Goal: Check status

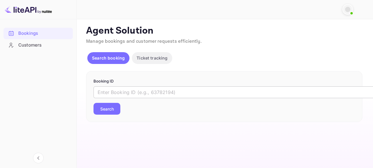
click at [141, 92] on input "text" at bounding box center [241, 92] width 295 height 12
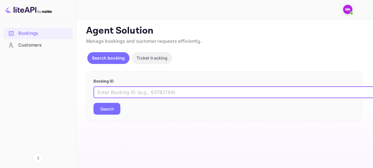
paste input "9041740"
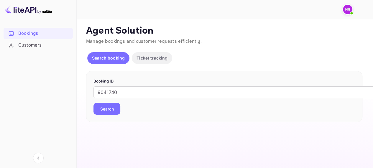
click at [114, 109] on button "Search" at bounding box center [107, 109] width 27 height 12
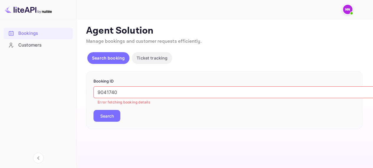
scroll to position [4, 0]
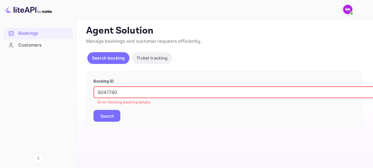
paste input "8412467"
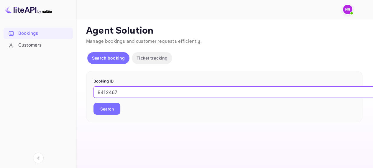
drag, startPoint x: 125, startPoint y: 88, endPoint x: 61, endPoint y: 90, distance: 64.7
click at [61, 90] on div "Bookings Customers Now you can check your travel website directly from the link…" at bounding box center [186, 84] width 373 height 168
type input "8412467"
click at [94, 103] on button "Search" at bounding box center [107, 109] width 27 height 12
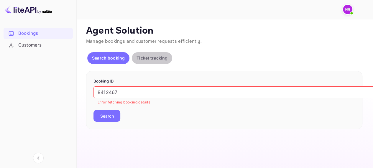
click at [151, 55] on p "Ticket tracking" at bounding box center [152, 58] width 31 height 6
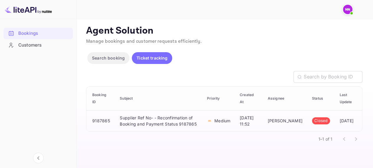
scroll to position [0, 0]
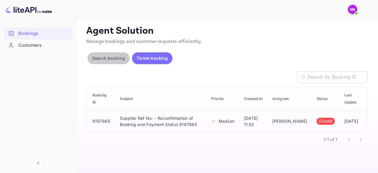
click at [112, 58] on p "Search booking" at bounding box center [108, 58] width 33 height 6
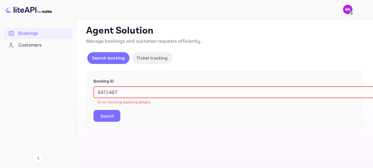
paste input "951319"
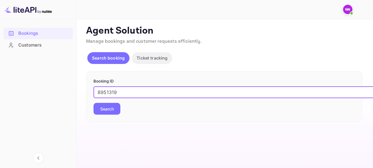
drag, startPoint x: 126, startPoint y: 91, endPoint x: 33, endPoint y: 89, distance: 93.0
click at [33, 89] on div "Bookings Customers Now you can check your travel website directly from the link…" at bounding box center [186, 84] width 373 height 168
click at [94, 103] on button "Search" at bounding box center [107, 109] width 27 height 12
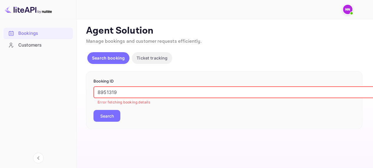
click at [99, 92] on input "8951319" at bounding box center [241, 92] width 295 height 12
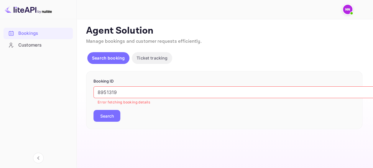
click at [103, 118] on button "Search" at bounding box center [107, 116] width 27 height 12
click at [112, 95] on input "8951319" at bounding box center [241, 92] width 295 height 12
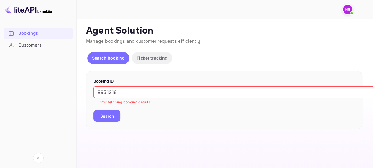
click at [112, 95] on input "8951319" at bounding box center [241, 92] width 295 height 12
paste input "7941576"
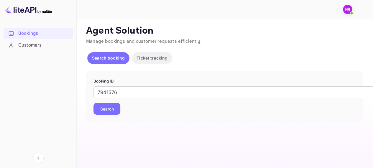
click at [112, 110] on button "Search" at bounding box center [107, 109] width 27 height 12
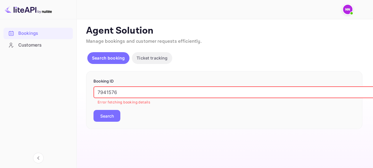
click at [106, 94] on input "7941576" at bounding box center [241, 92] width 295 height 12
click at [94, 110] on button "Search" at bounding box center [107, 116] width 27 height 12
click at [109, 96] on input "7941576" at bounding box center [241, 92] width 295 height 12
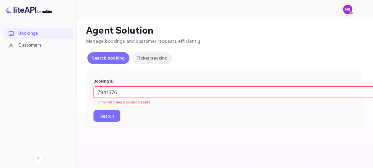
paste input "9095972"
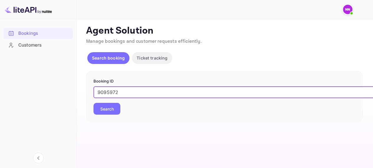
type input "9095972"
click at [94, 103] on button "Search" at bounding box center [107, 109] width 27 height 12
click at [159, 89] on input "text" at bounding box center [241, 92] width 295 height 12
paste input "9095972"
type input "9095972"
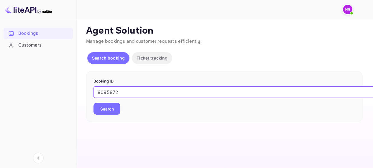
click at [94, 103] on button "Search" at bounding box center [107, 109] width 27 height 12
